Goal: Information Seeking & Learning: Find specific fact

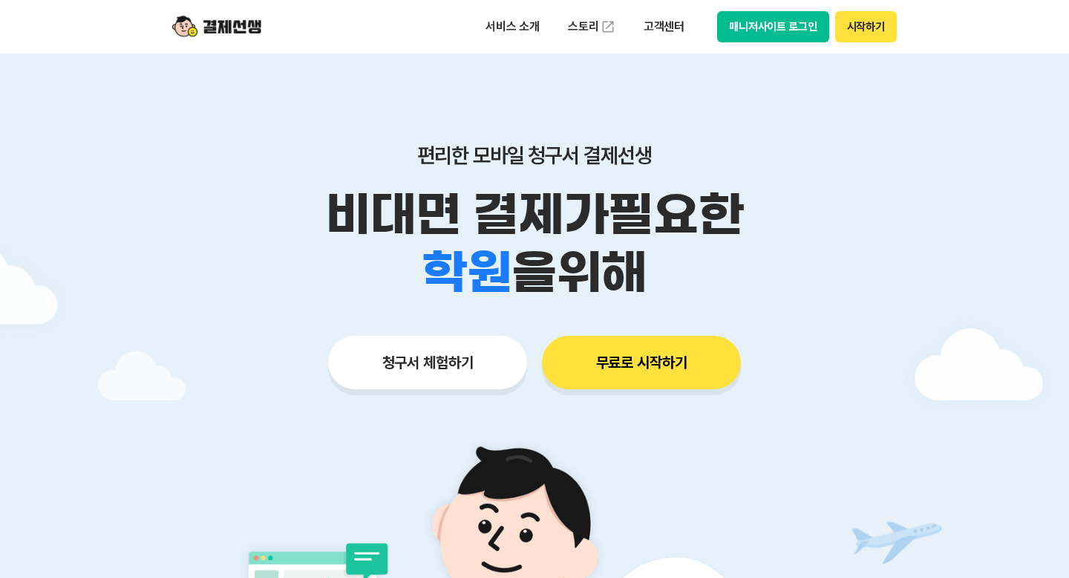
click at [797, 30] on button "매니저사이트 로그인" at bounding box center [773, 26] width 112 height 31
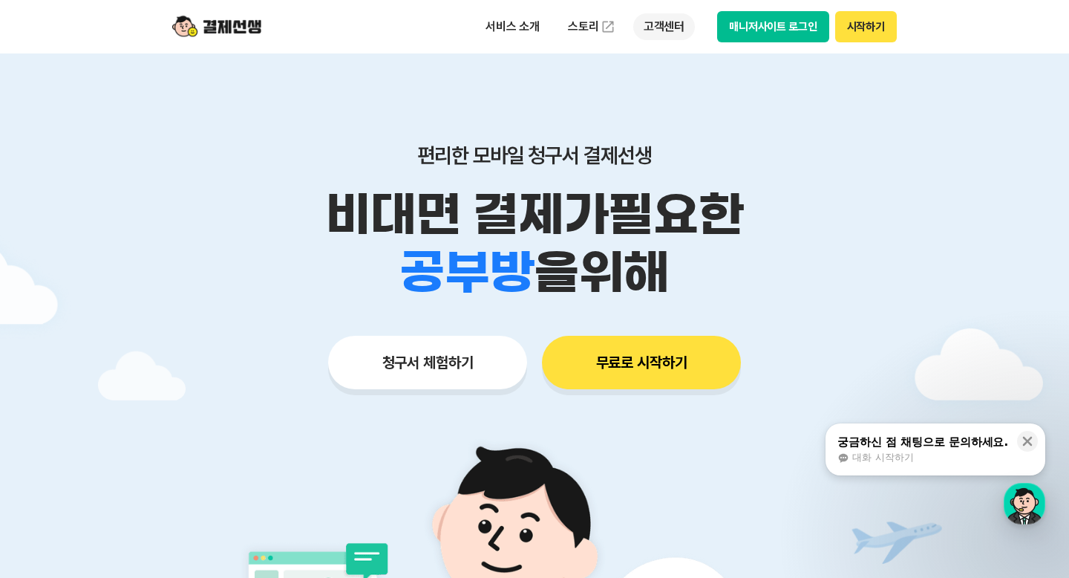
click at [659, 30] on p "고객센터" at bounding box center [664, 26] width 62 height 27
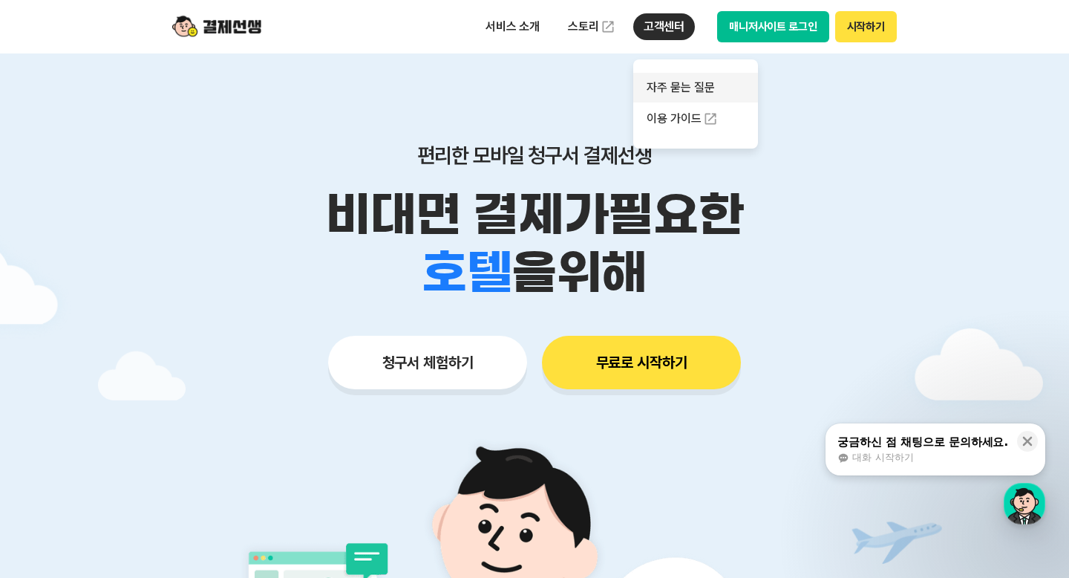
click at [656, 84] on link "자주 묻는 질문" at bounding box center [695, 88] width 125 height 30
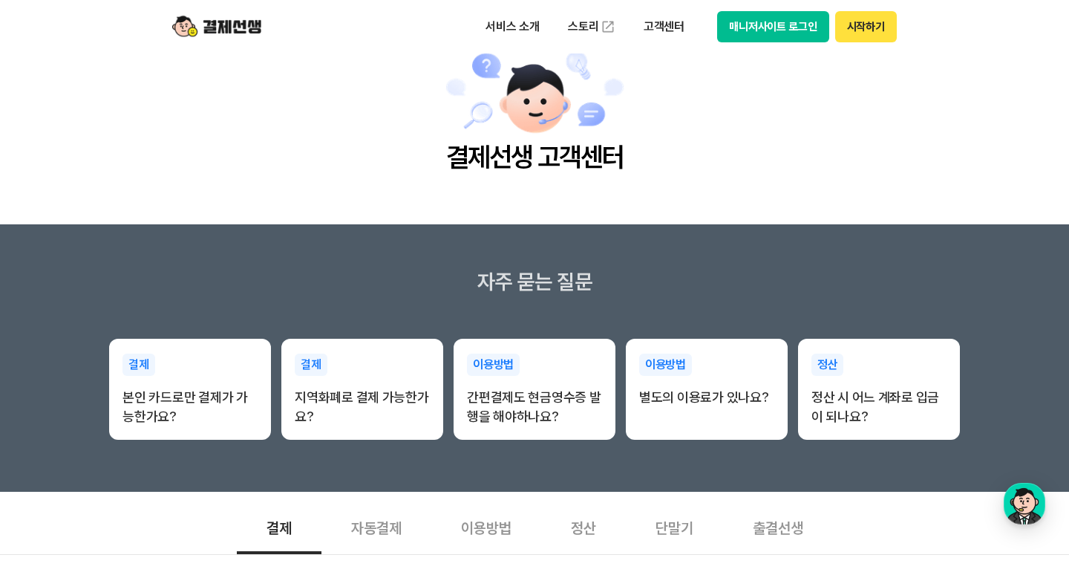
scroll to position [116, 0]
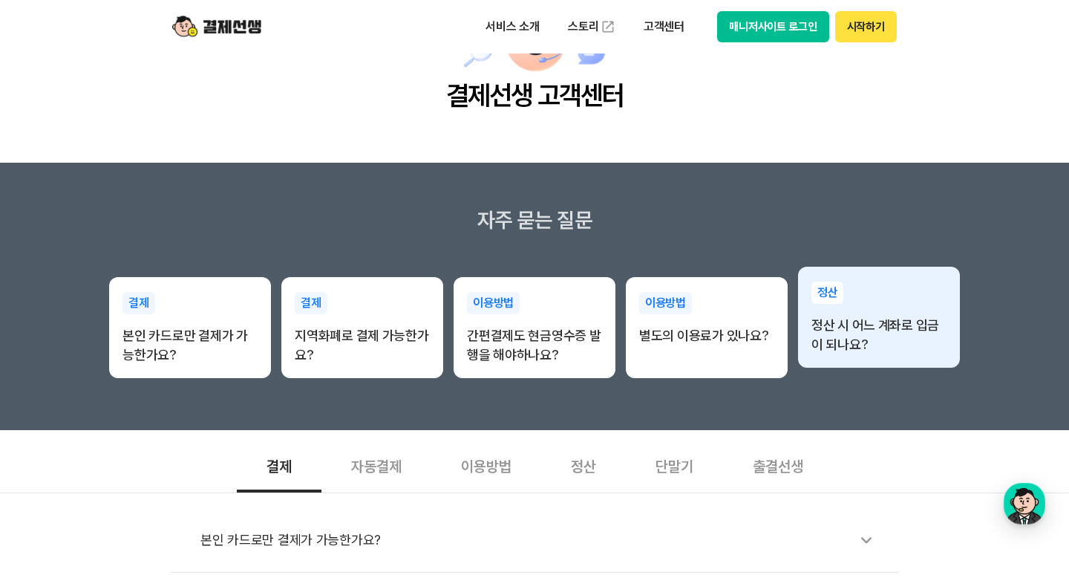
click at [840, 334] on p "정산 시 어느 계좌로 입금이 되나요?" at bounding box center [878, 335] width 135 height 39
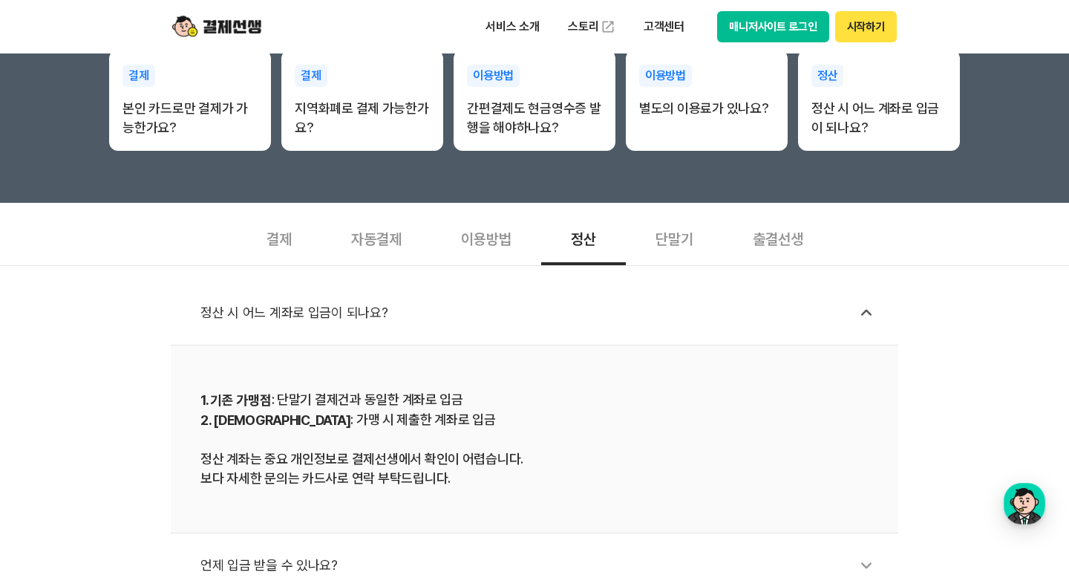
scroll to position [327, 0]
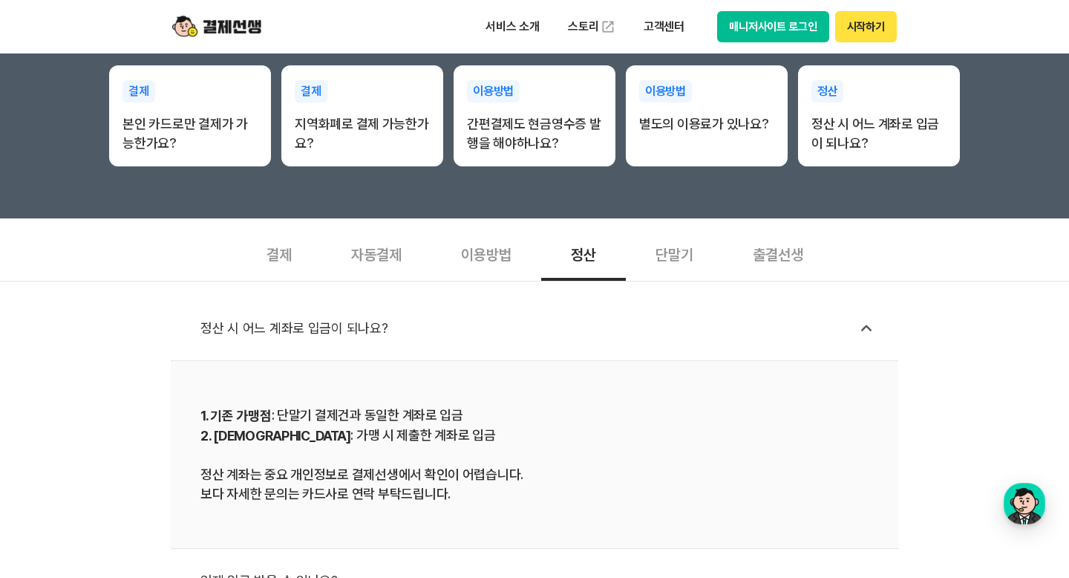
click at [784, 16] on button "매니저사이트 로그인" at bounding box center [773, 26] width 112 height 31
click at [861, 31] on button "시작하기" at bounding box center [866, 26] width 62 height 31
click at [285, 256] on div "결제" at bounding box center [279, 253] width 85 height 55
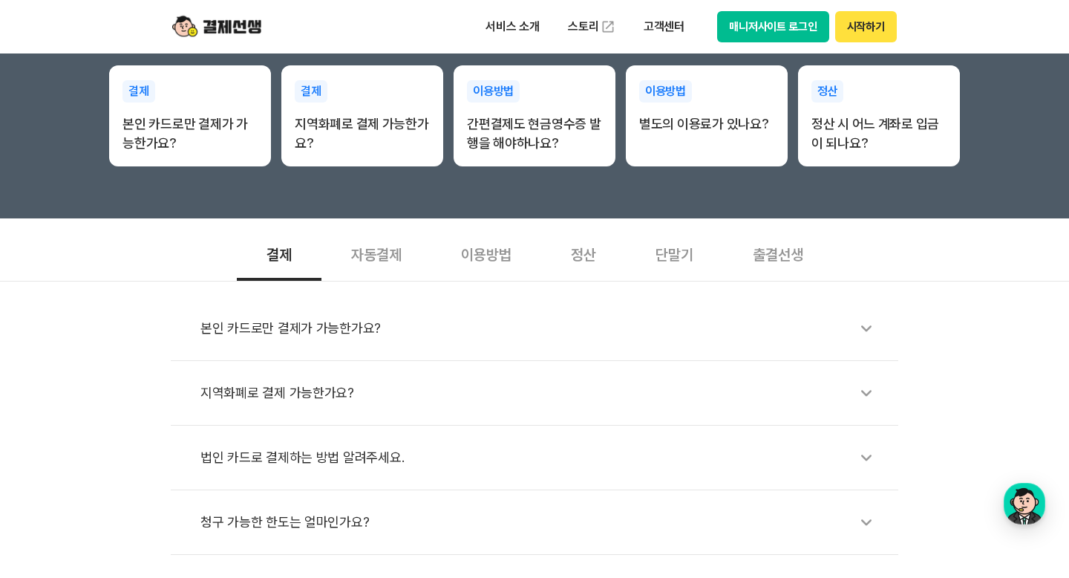
click at [324, 337] on div "본인 카드로만 결제가 가능한가요?" at bounding box center [541, 328] width 683 height 34
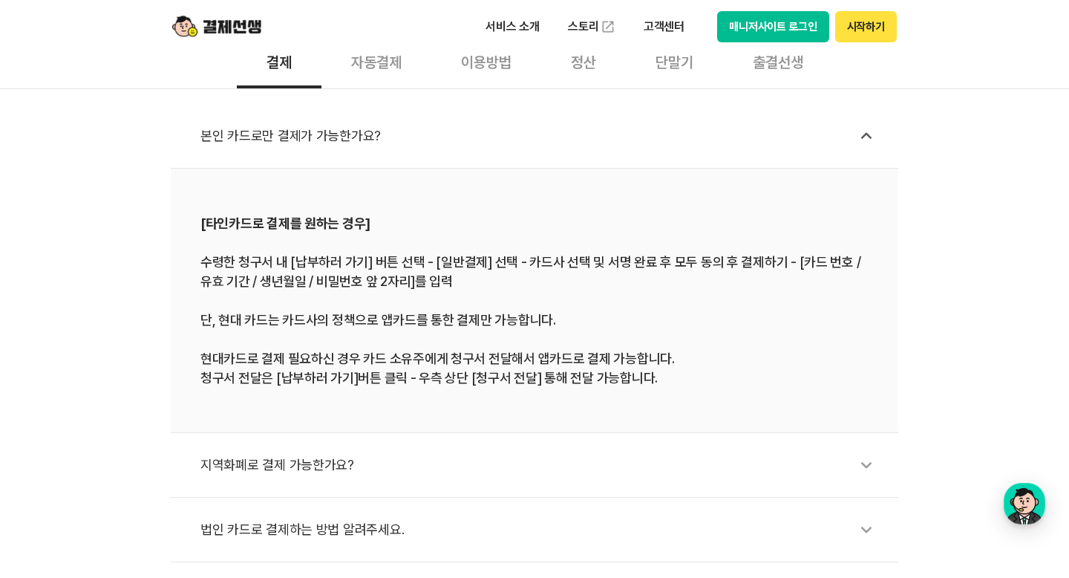
scroll to position [724, 0]
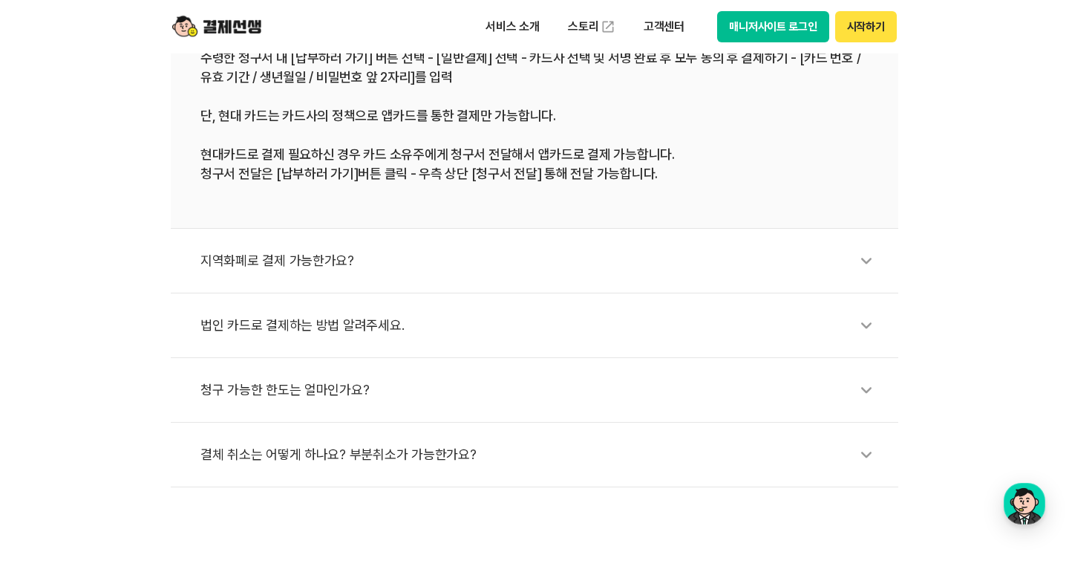
click at [375, 319] on div "법인 카드로 결제하는 방법 알려주세요." at bounding box center [541, 325] width 683 height 34
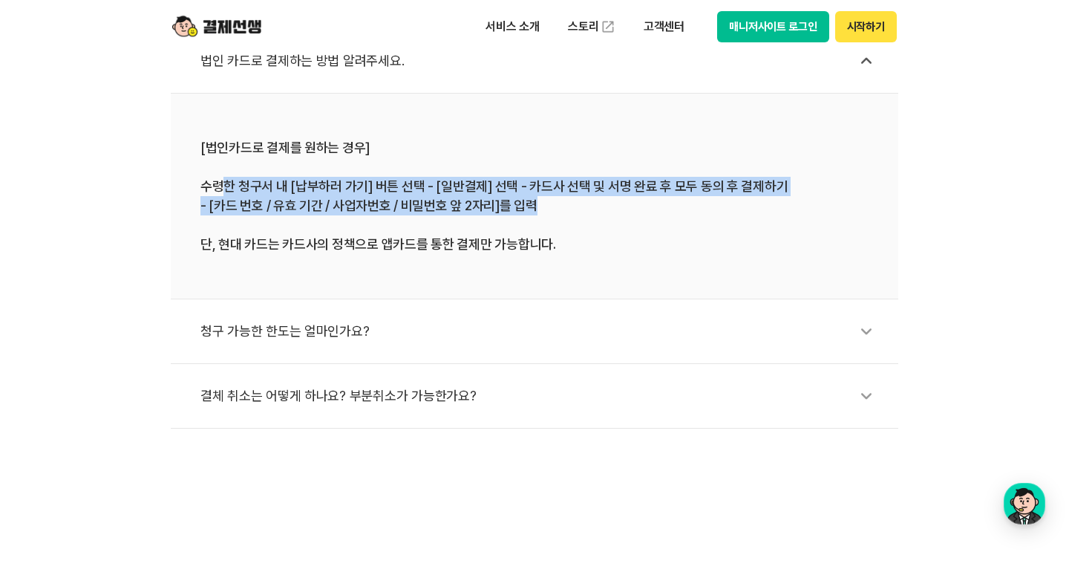
drag, startPoint x: 239, startPoint y: 184, endPoint x: 739, endPoint y: 204, distance: 500.8
click at [739, 204] on div "[법인카드로 결제를 원하는 경우] 수령한 청구서 내 [납부하러 가기] 버튼 선택 - [일반결제] 선택 - 카드사 선택 및 서명 완료 후 모두 …" at bounding box center [534, 196] width 668 height 116
click at [738, 209] on div "[법인카드로 결제를 원하는 경우] 수령한 청구서 내 [납부하러 가기] 버튼 선택 - [일반결제] 선택 - 카드사 선택 및 서명 완료 후 모두 …" at bounding box center [534, 196] width 668 height 116
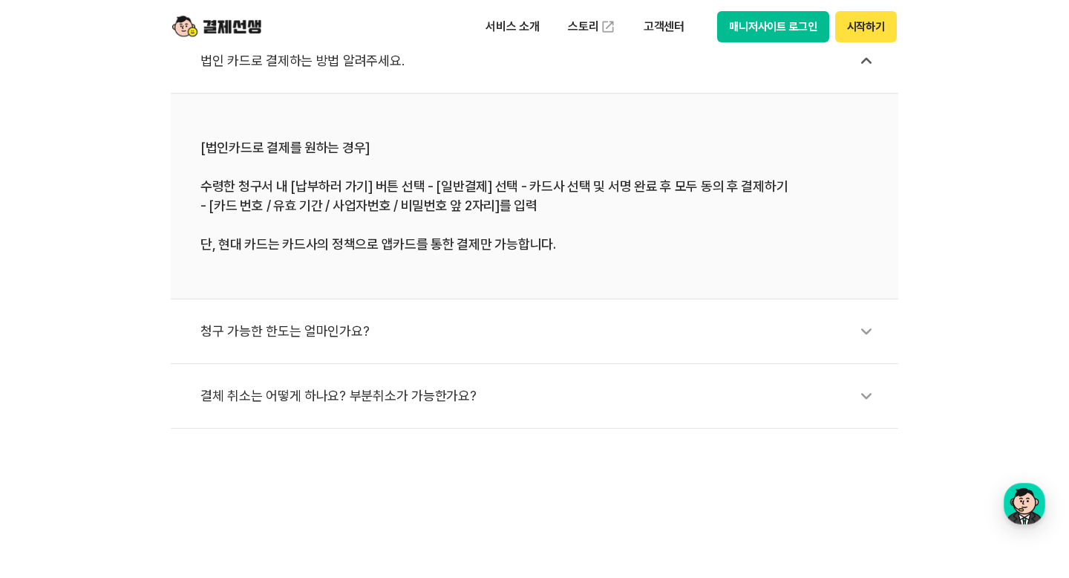
click at [336, 338] on div "청구 가능한 한도는 얼마인가요?" at bounding box center [541, 331] width 683 height 34
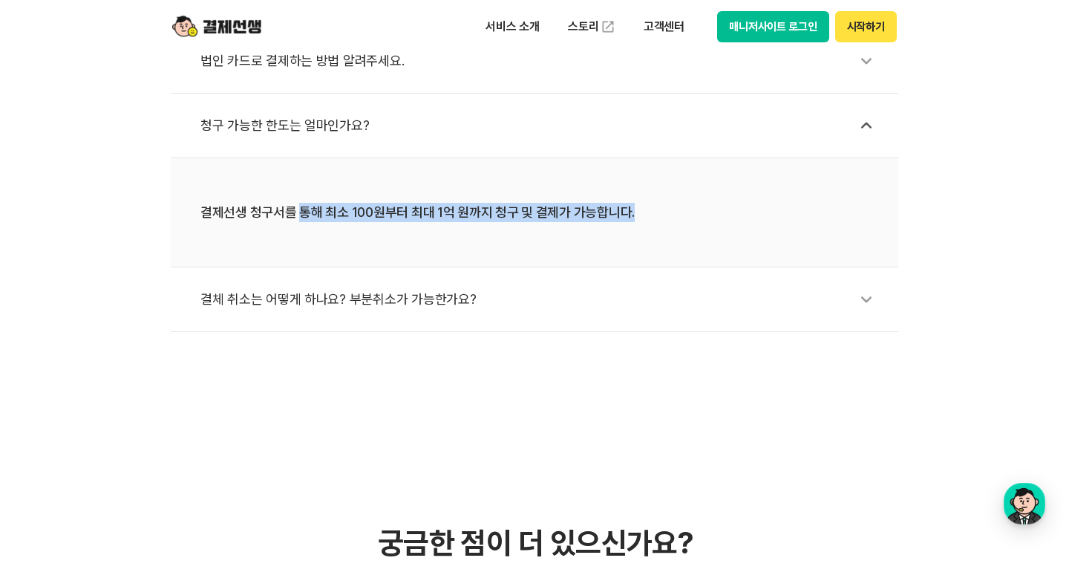
drag, startPoint x: 312, startPoint y: 212, endPoint x: 696, endPoint y: 206, distance: 383.9
click at [696, 206] on div "결제선생 청구서를 통해 최소 100원부터 최대 1억 원까지 청구 및 결제가 가능합니다." at bounding box center [534, 212] width 668 height 19
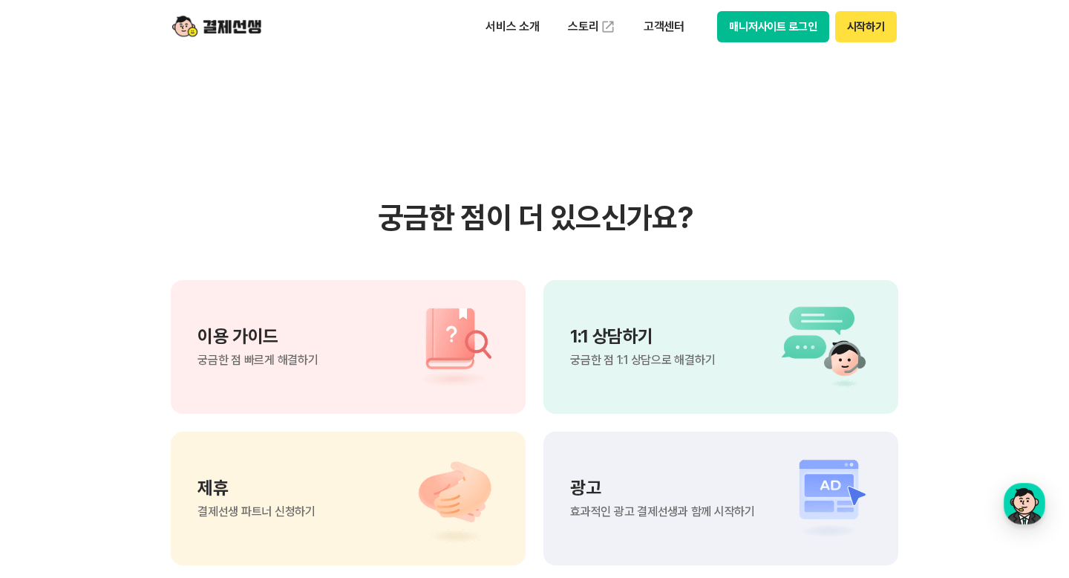
scroll to position [975, 0]
